Goal: Use online tool/utility: Utilize a website feature to perform a specific function

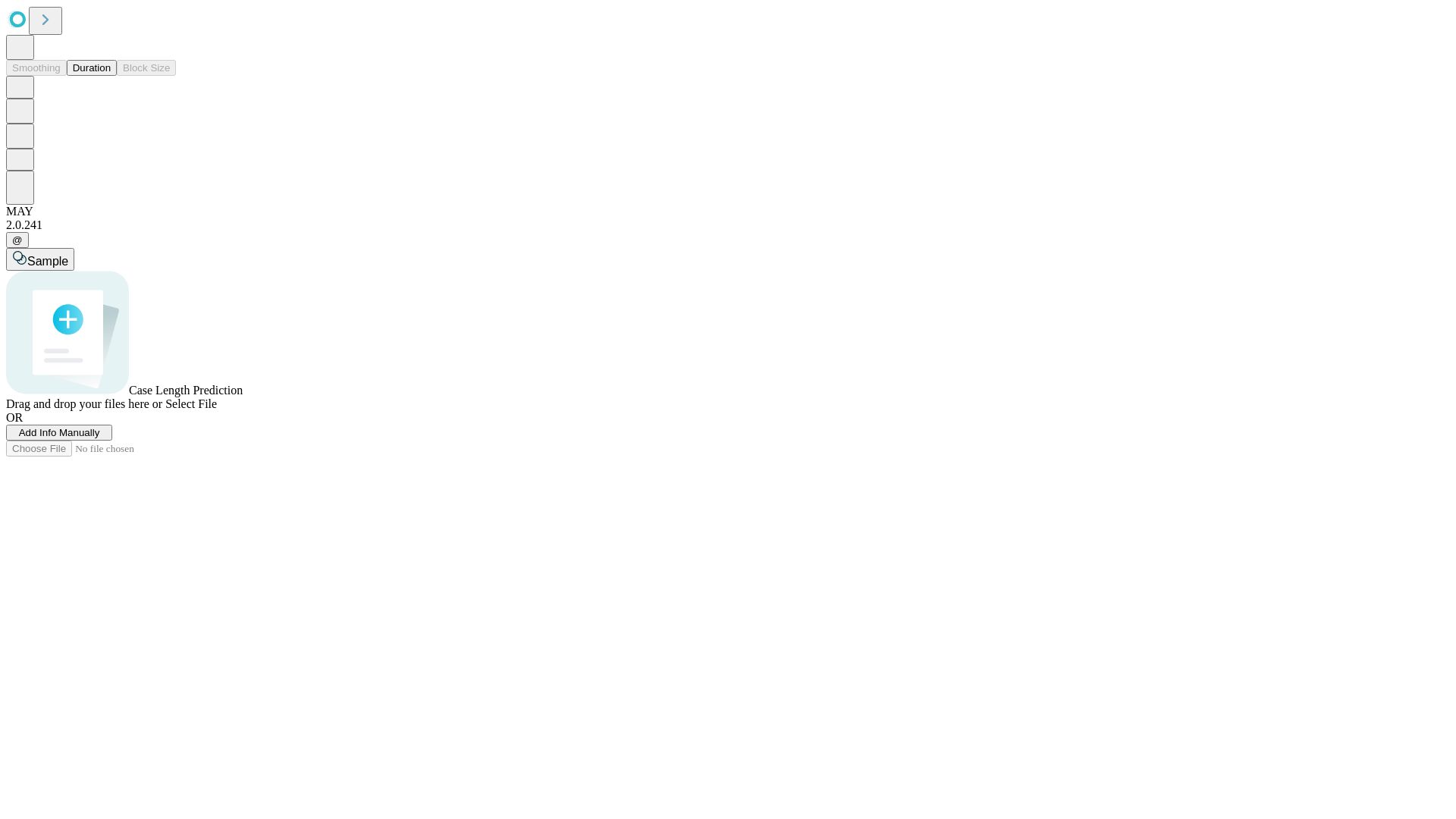
click at [111, 76] on button "Duration" at bounding box center [92, 67] width 50 height 16
click at [100, 439] on span "Add Info Manually" at bounding box center [59, 432] width 81 height 12
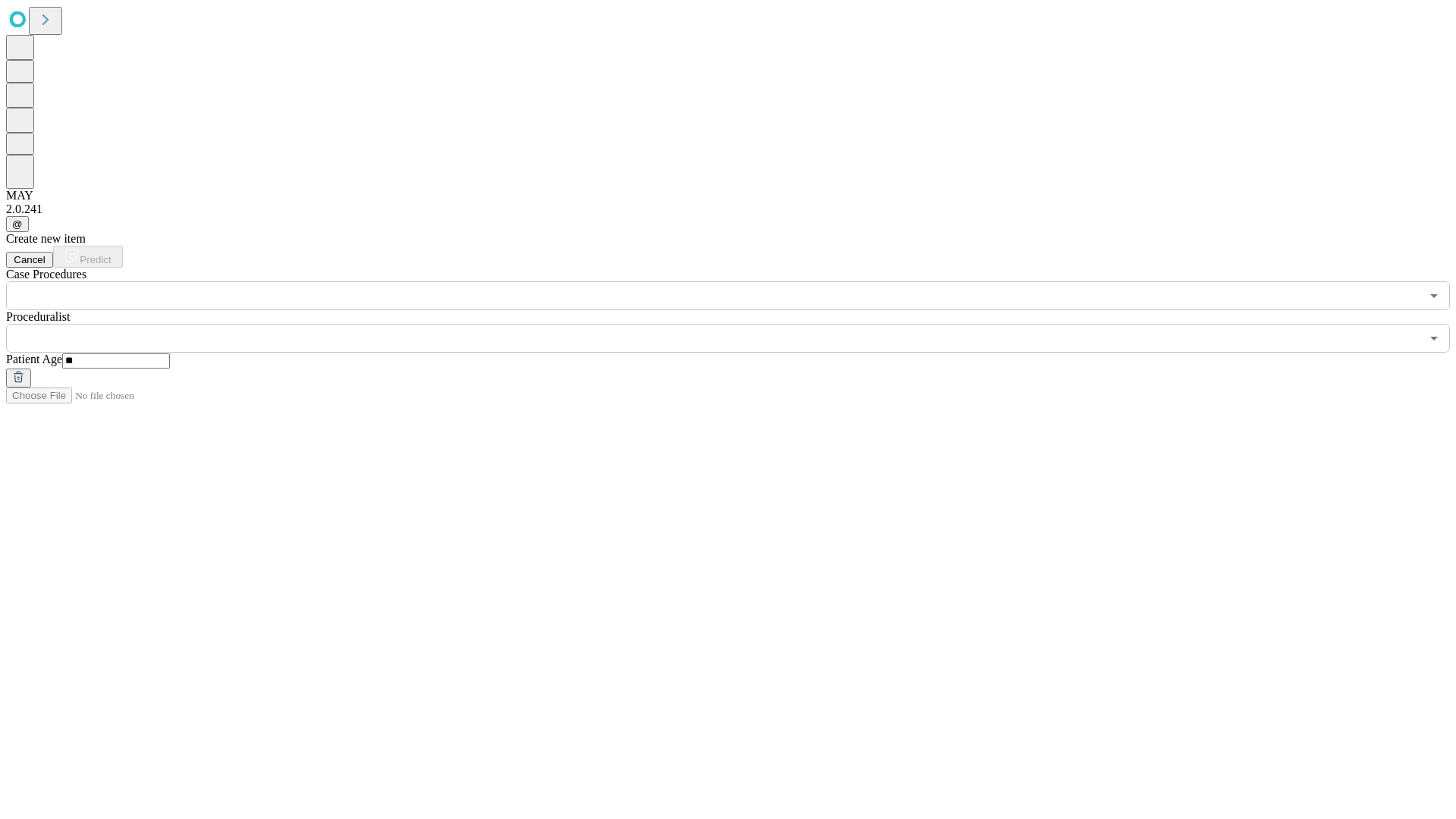
type input "**"
click at [739, 324] on input "text" at bounding box center [713, 338] width 1414 height 29
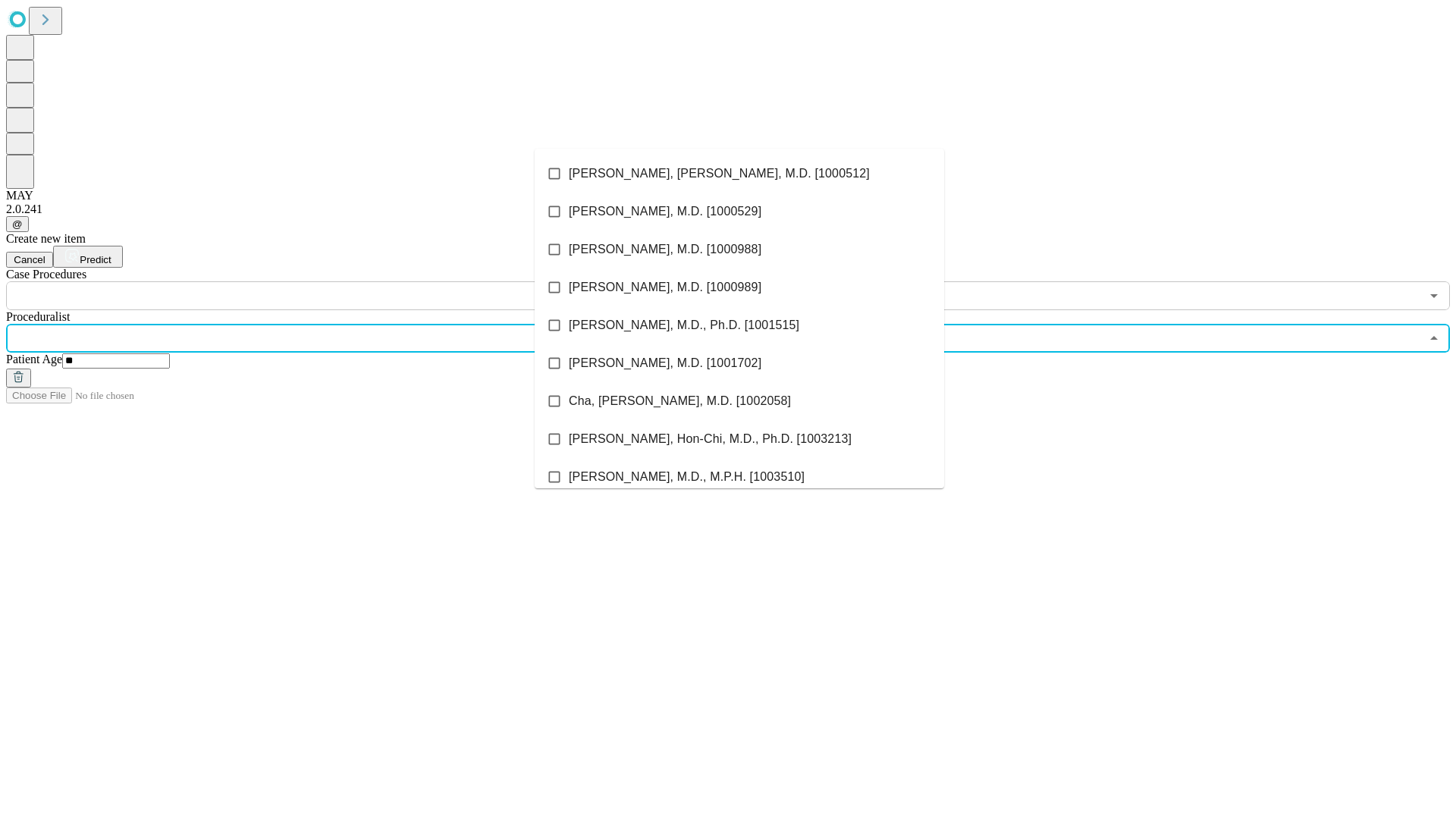
click at [739, 173] on li "[PERSON_NAME], [PERSON_NAME], M.D. [1000512]" at bounding box center [739, 173] width 409 height 38
click at [318, 282] on input "text" at bounding box center [713, 296] width 1414 height 29
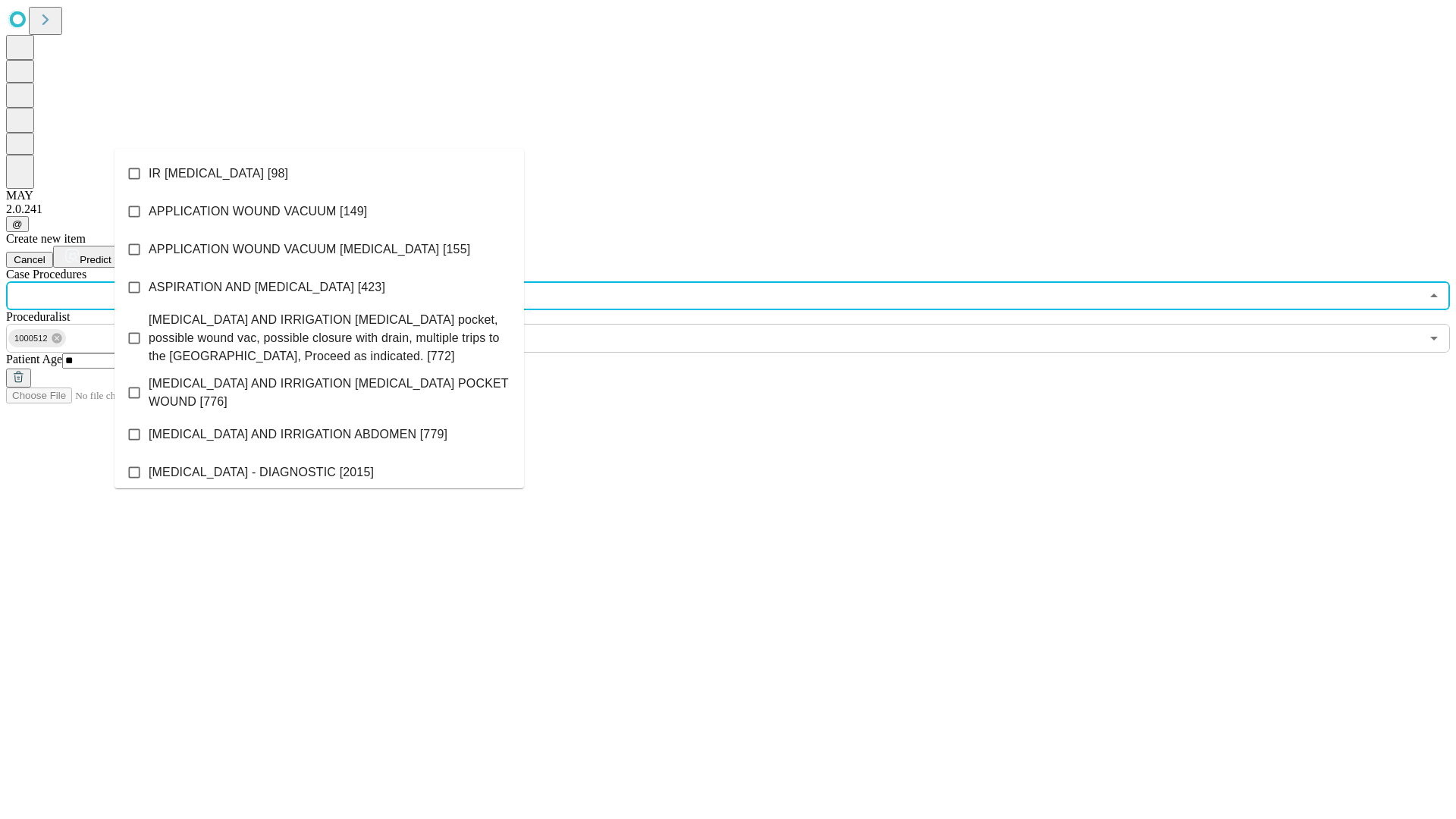
click at [319, 173] on li "IR [MEDICAL_DATA] [98]" at bounding box center [319, 173] width 409 height 38
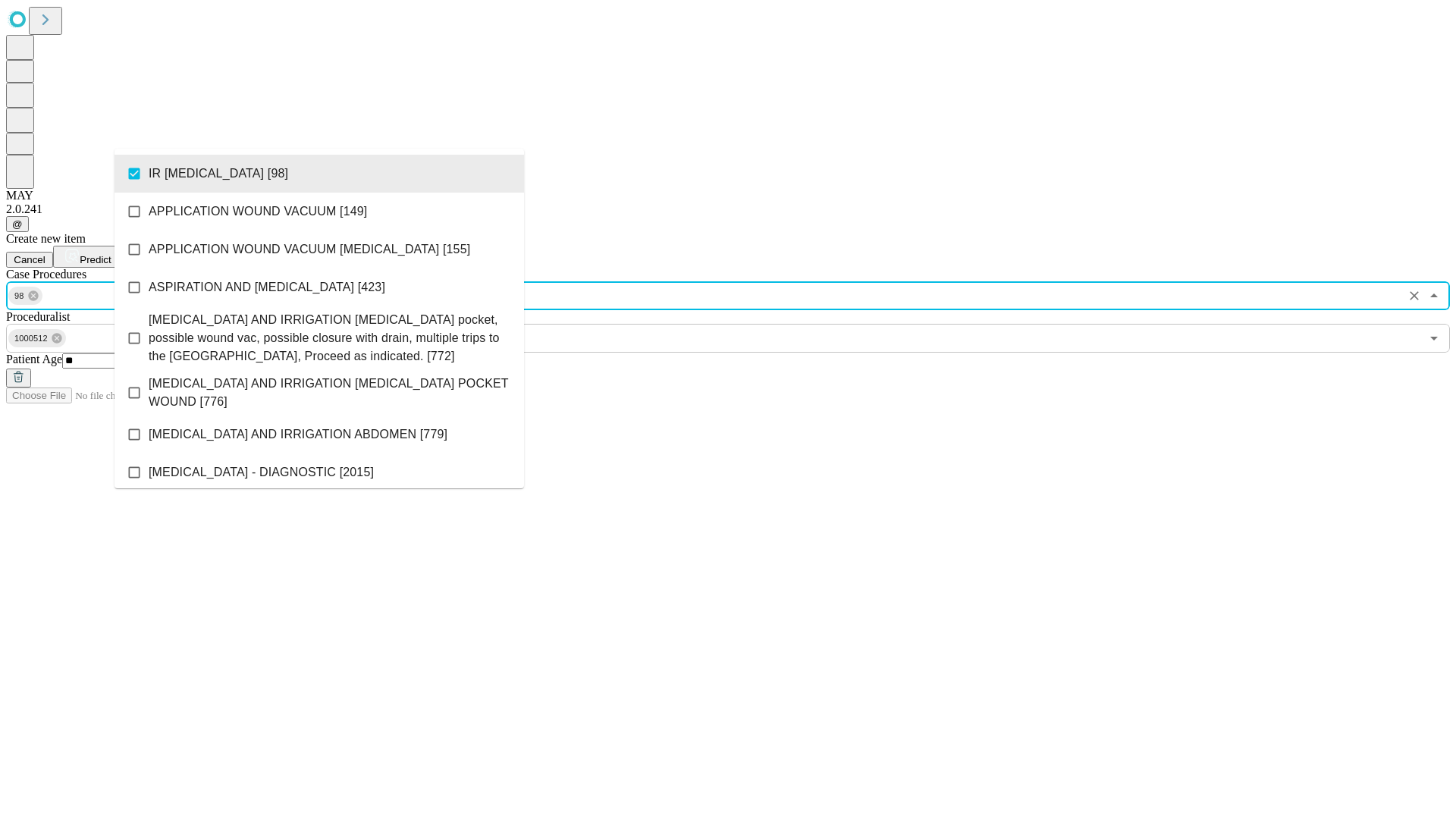
click at [111, 254] on span "Predict" at bounding box center [96, 260] width 31 height 12
